Goal: Entertainment & Leisure: Consume media (video, audio)

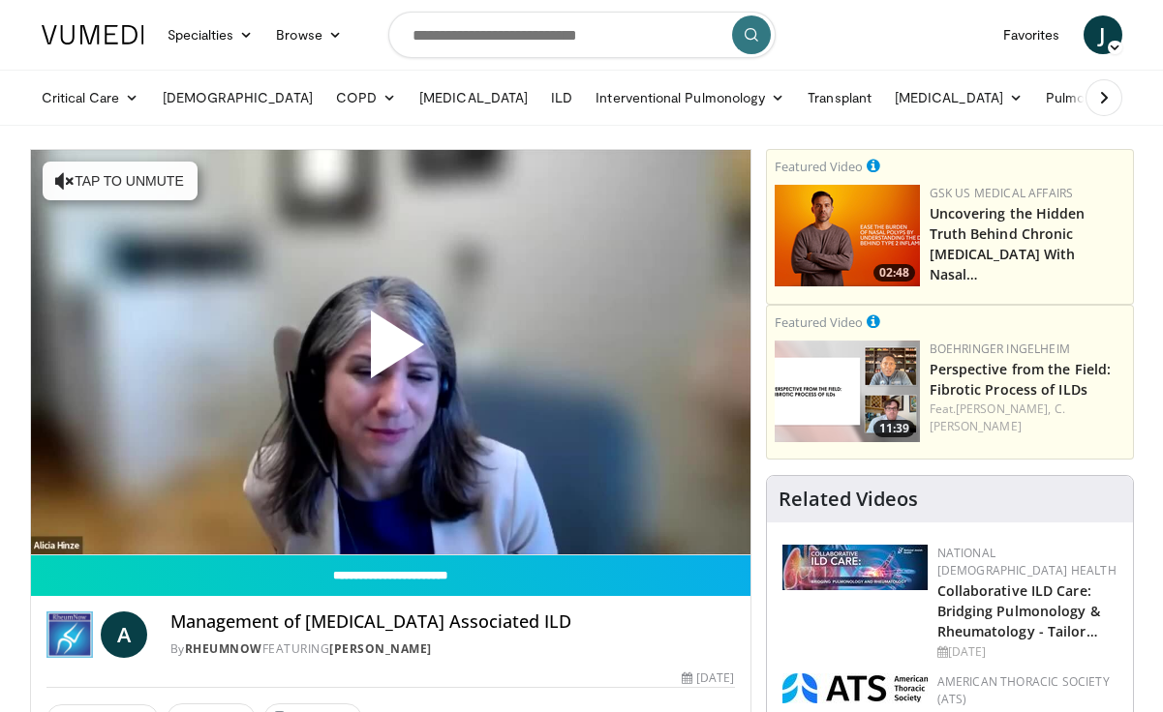
click at [390, 352] on span "Video Player" at bounding box center [390, 352] width 0 height 0
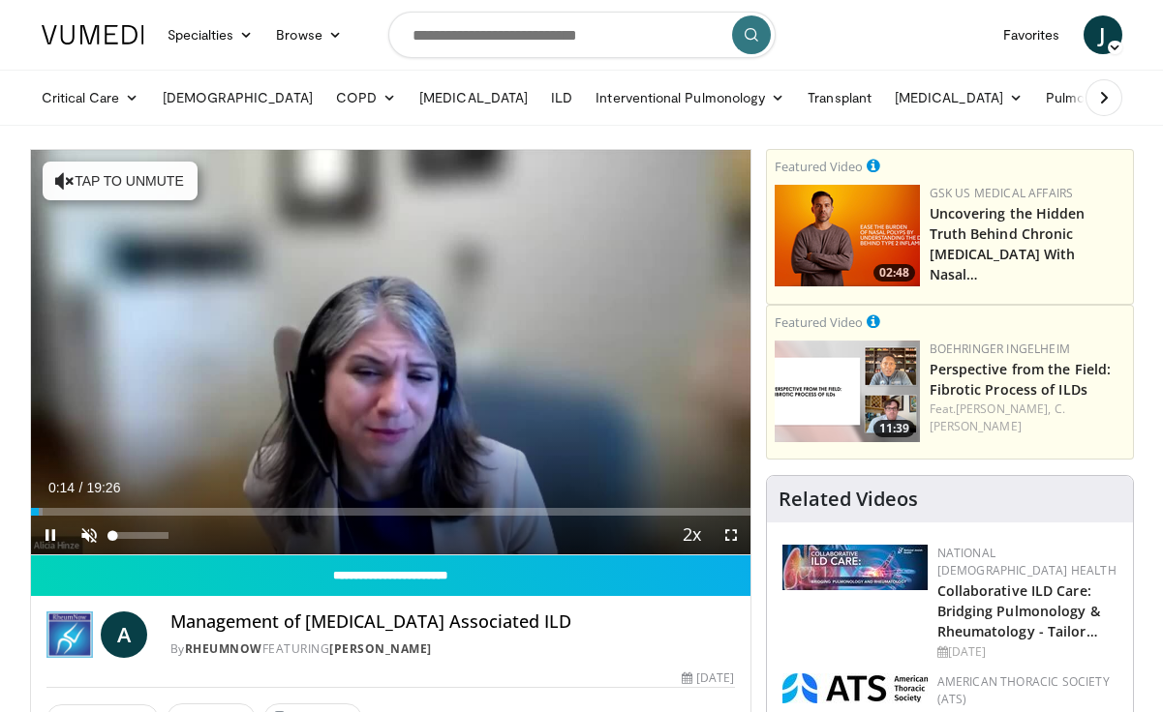
click at [93, 535] on span "Video Player" at bounding box center [89, 535] width 39 height 39
click at [736, 538] on span "Video Player" at bounding box center [731, 535] width 39 height 39
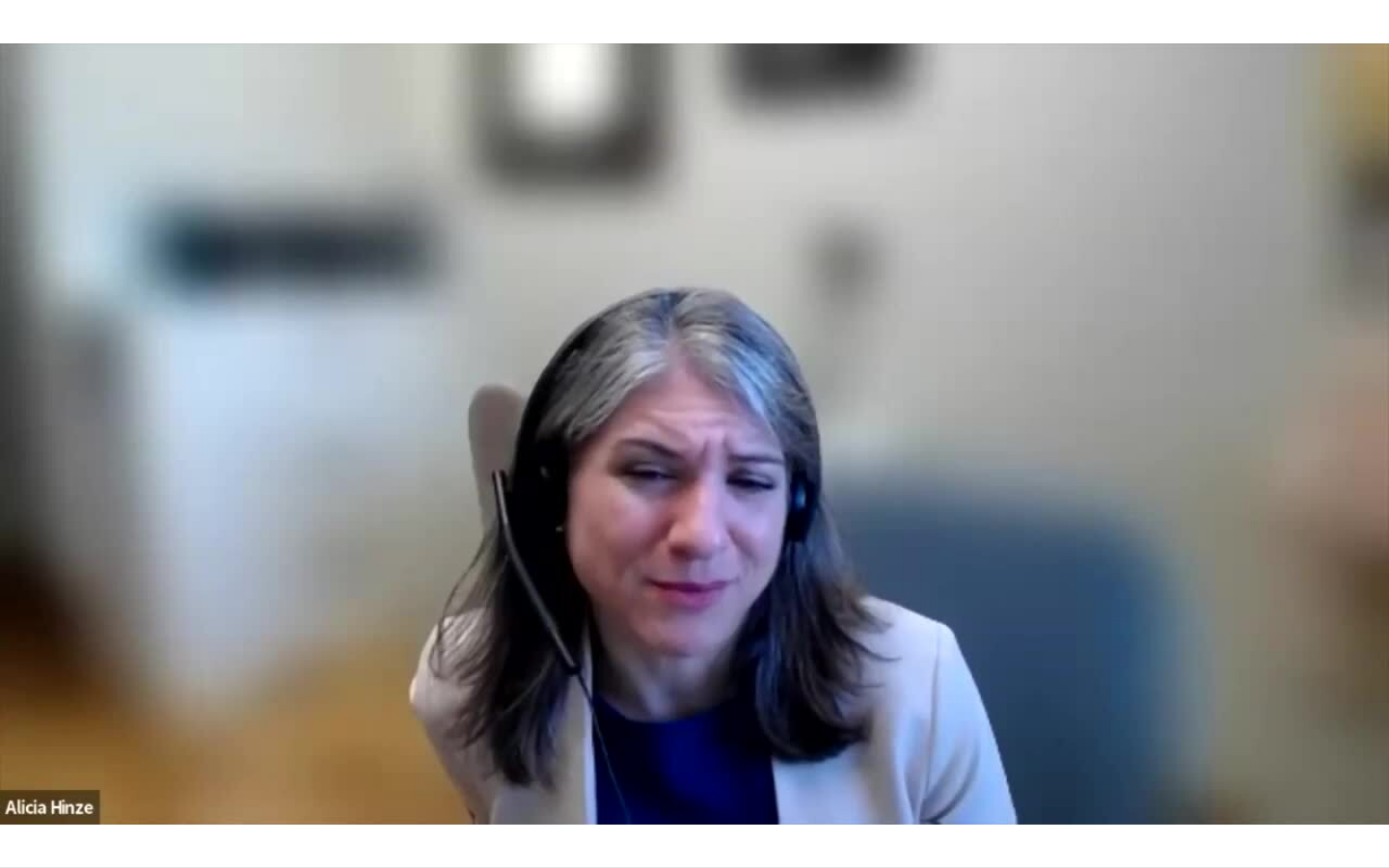
click at [679, 678] on div "10 seconds Tap to unmute" at bounding box center [694, 434] width 1389 height 867
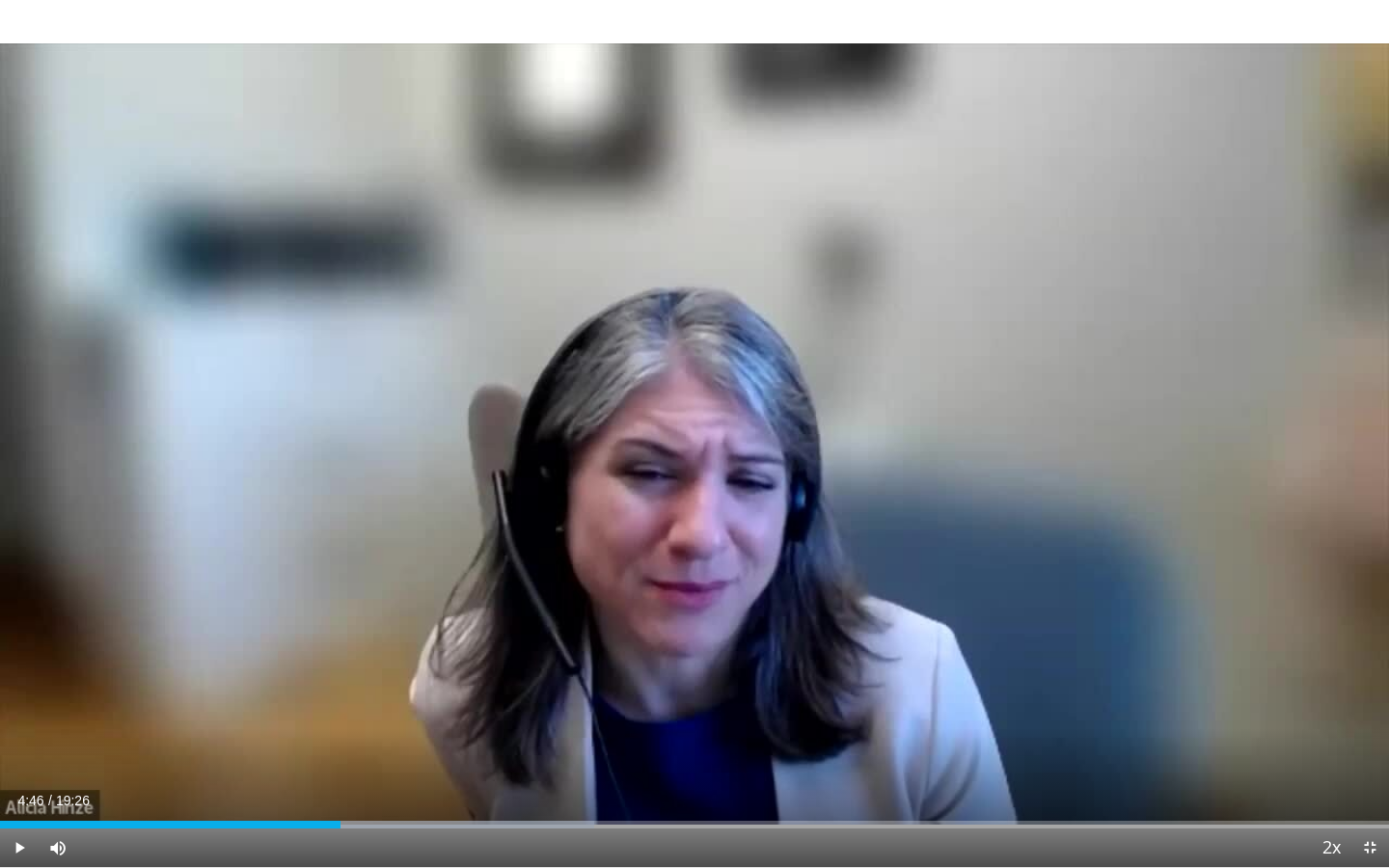
click at [1158, 710] on span "Video Player" at bounding box center [1369, 848] width 39 height 39
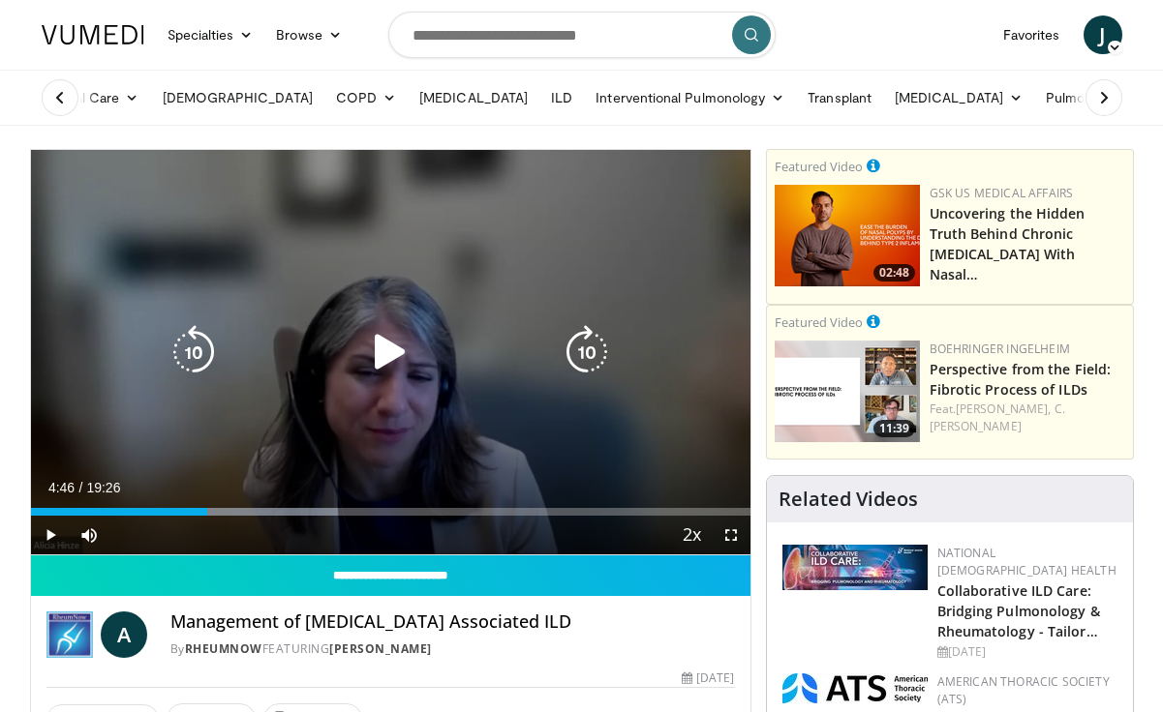
click at [447, 412] on div "10 seconds Tap to unmute" at bounding box center [390, 352] width 719 height 405
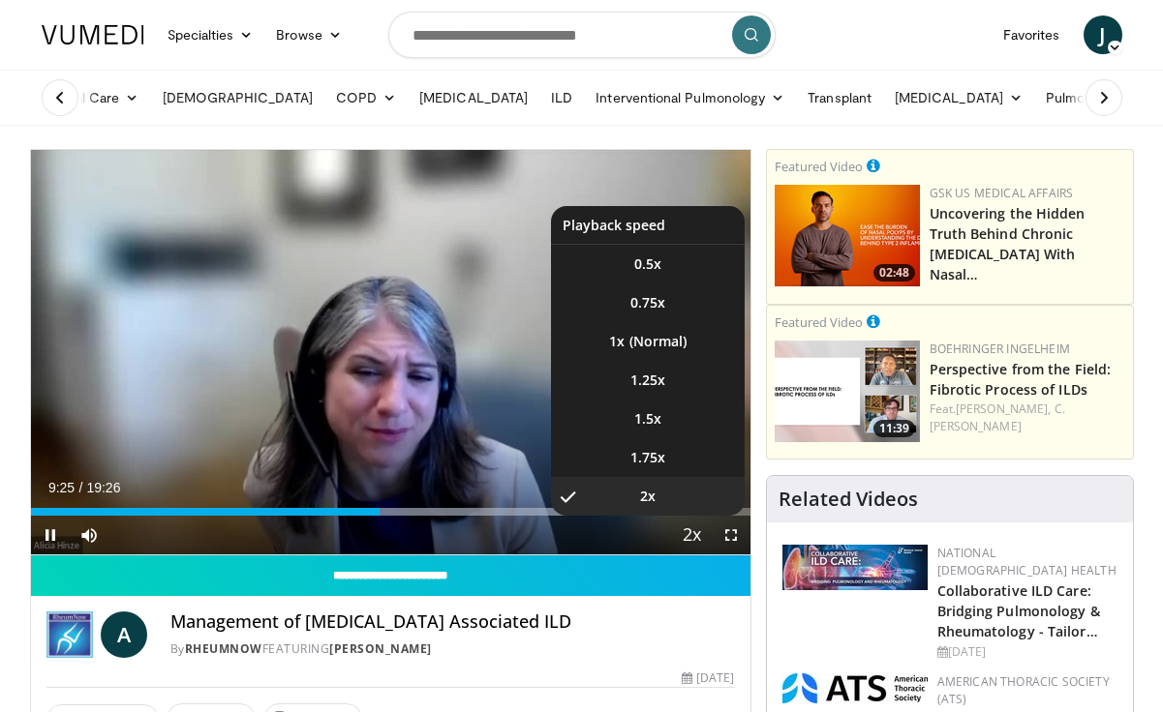
click at [694, 534] on span "Video Player" at bounding box center [692, 536] width 27 height 39
click at [663, 427] on li "1.5x" at bounding box center [648, 419] width 194 height 39
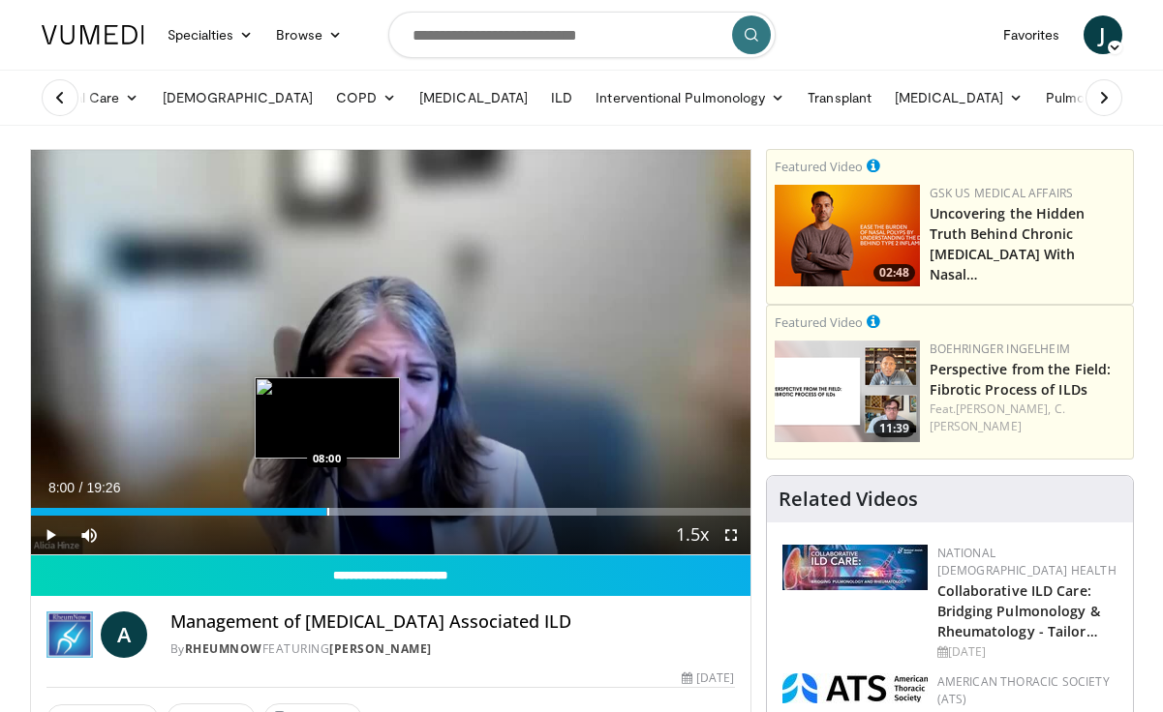
click at [326, 507] on div "Loaded : 78.70% 09:33 08:00" at bounding box center [390, 507] width 719 height 18
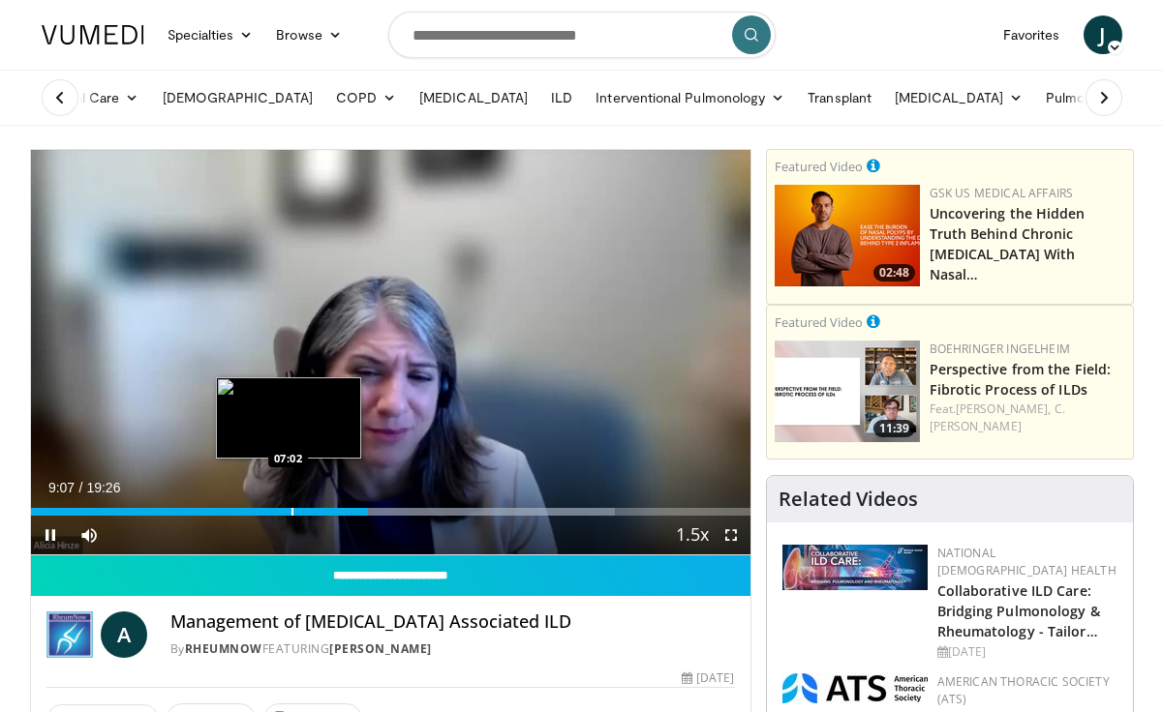
click at [291, 508] on div "Progress Bar" at bounding box center [292, 512] width 2 height 8
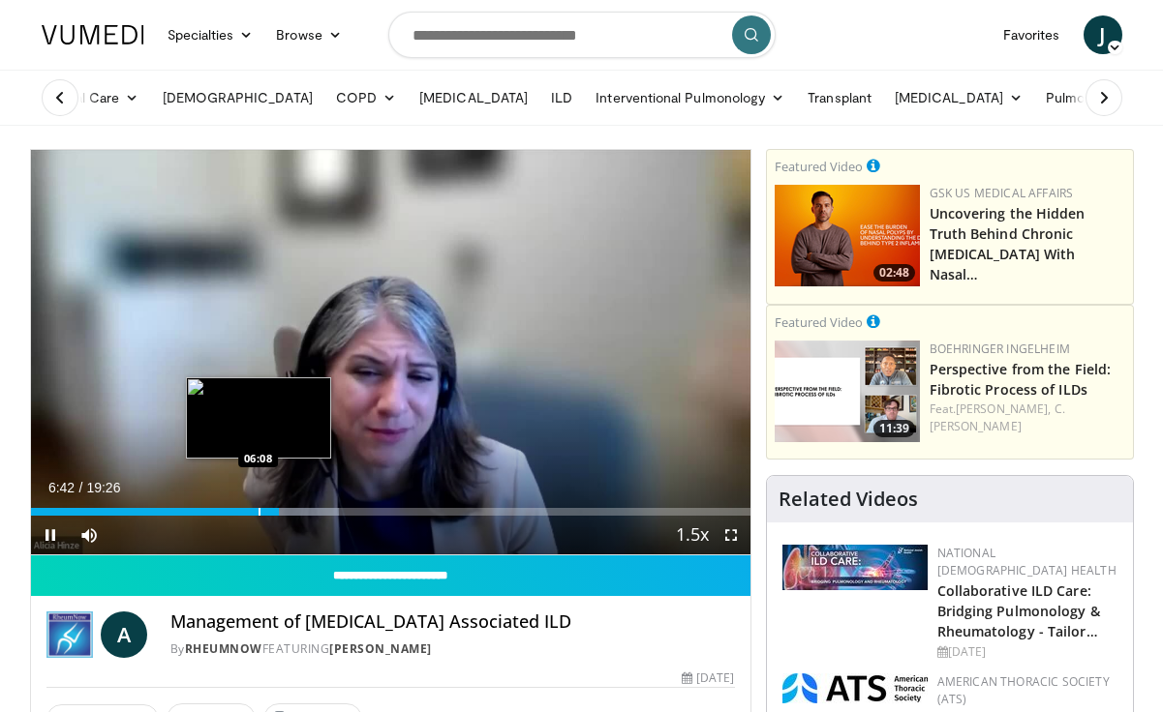
click at [258, 513] on div "Progress Bar" at bounding box center [259, 512] width 2 height 8
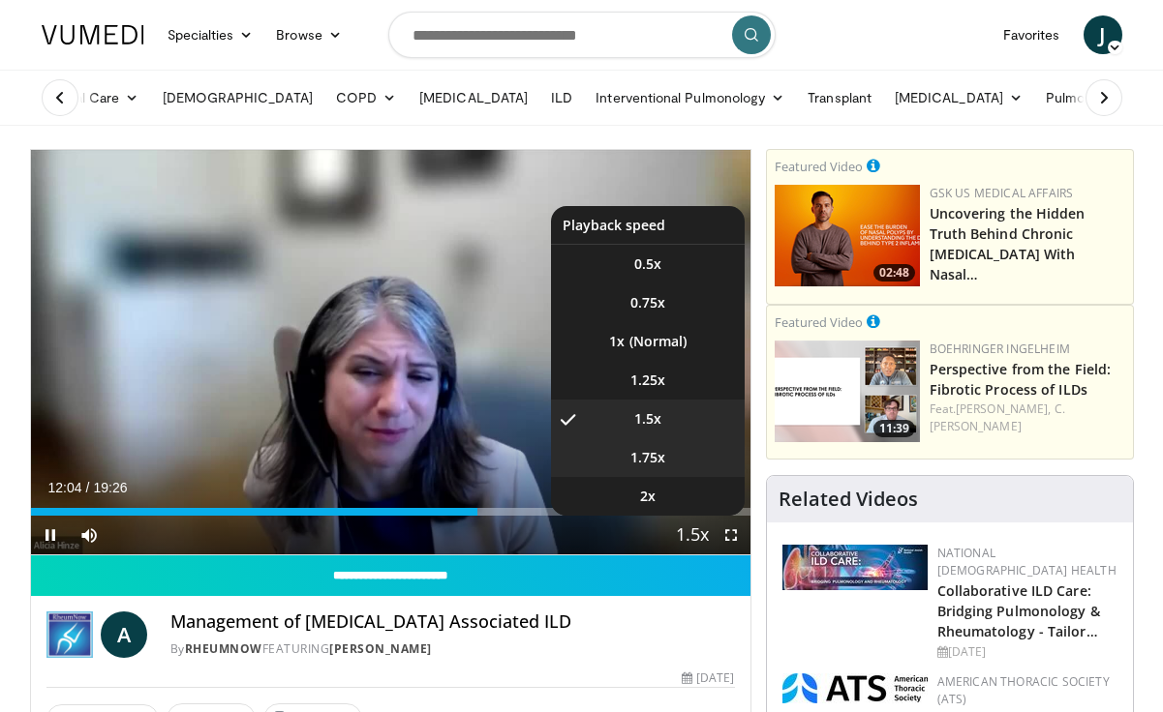
click at [680, 465] on li "1.75x" at bounding box center [648, 458] width 194 height 39
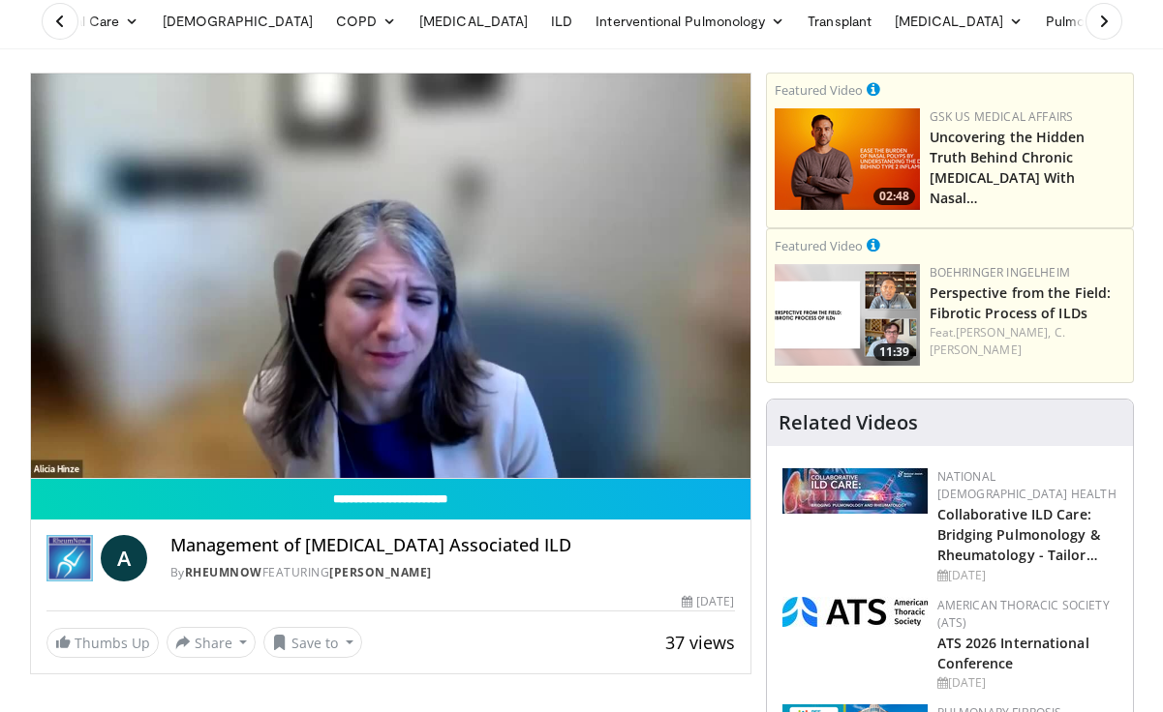
scroll to position [71, 0]
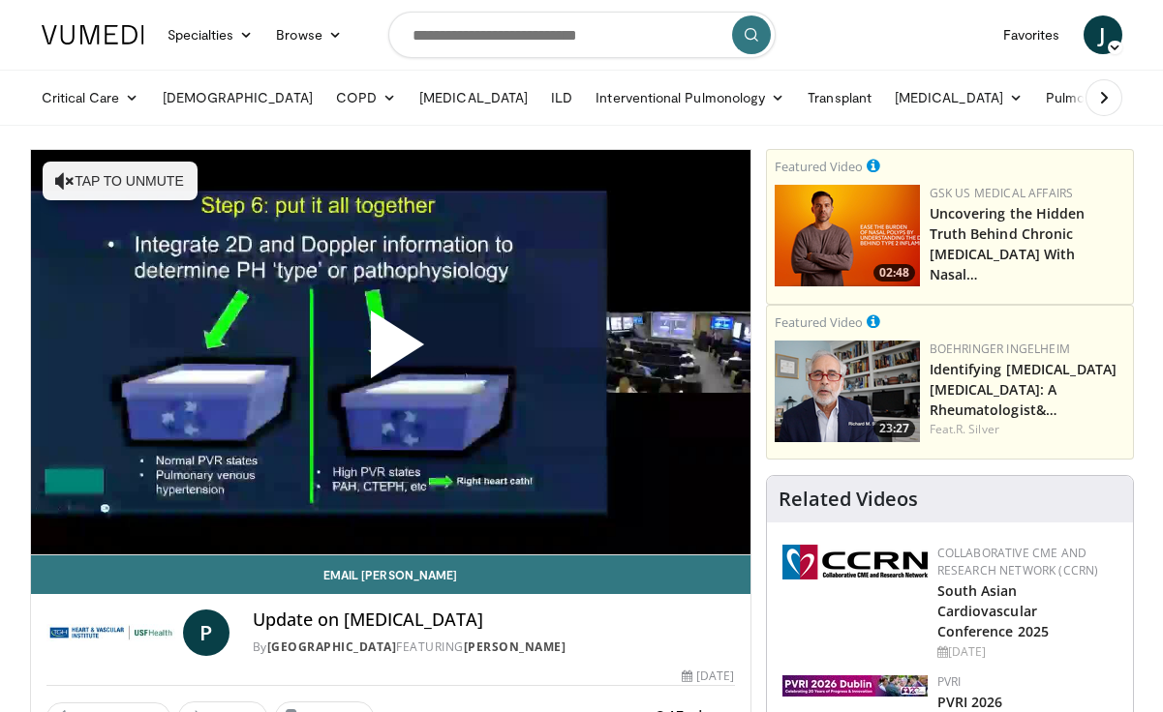
click at [390, 352] on span "Video Player" at bounding box center [390, 352] width 0 height 0
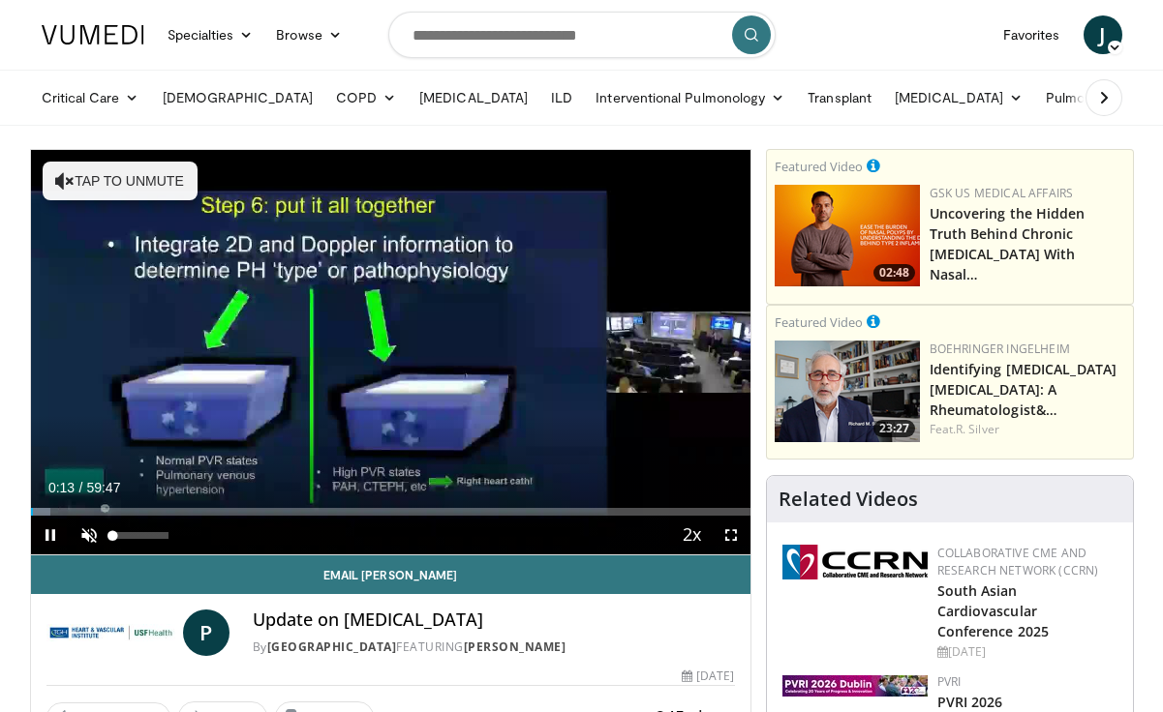
click at [76, 531] on span "Video Player" at bounding box center [89, 535] width 39 height 39
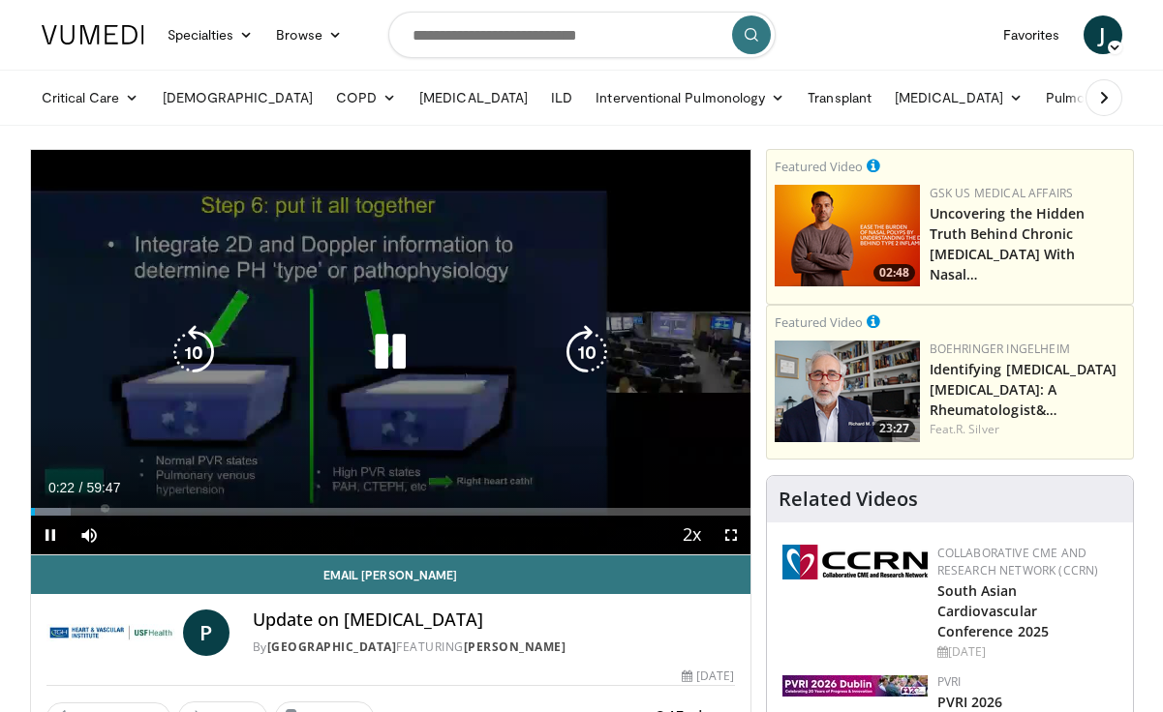
click at [386, 353] on icon "Video Player" at bounding box center [390, 352] width 54 height 54
